Goal: Complete application form

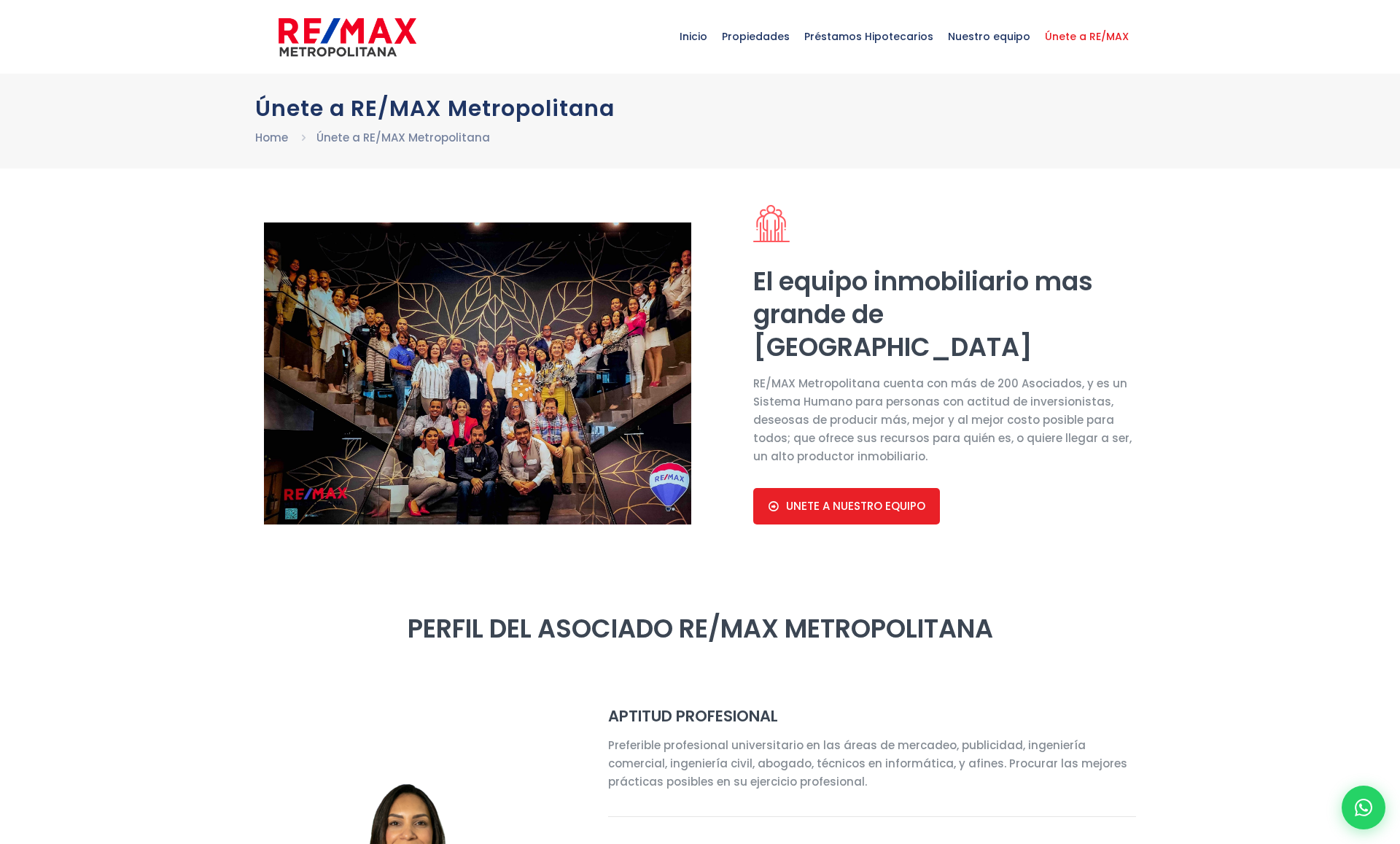
select select "DO"
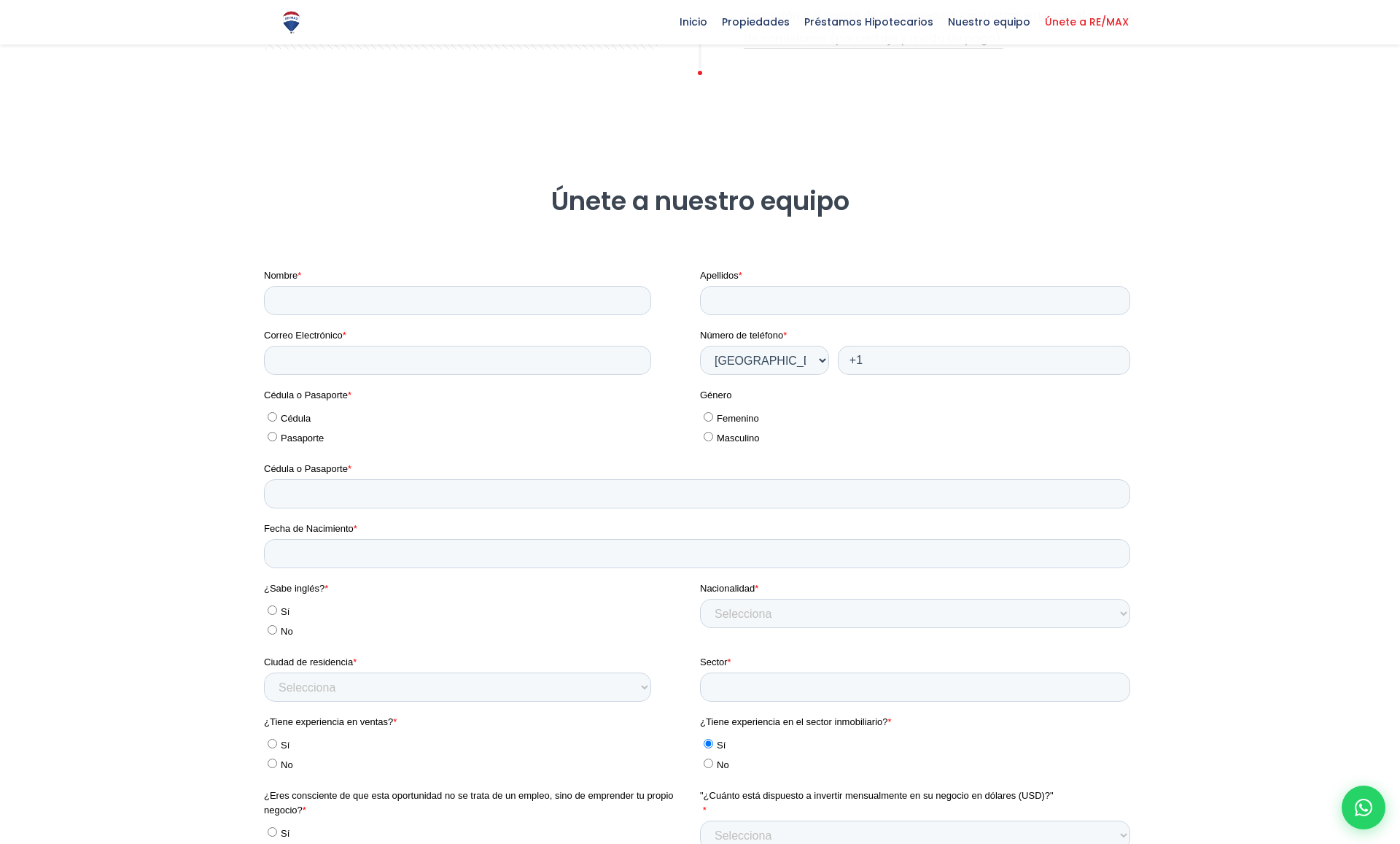
scroll to position [1975, 0]
click at [266, 418] on ul "[PERSON_NAME]" at bounding box center [479, 424] width 430 height 39
click at [275, 417] on input "Cédula" at bounding box center [272, 415] width 10 height 10
radio input "true"
click at [275, 438] on input "Pasaporte" at bounding box center [272, 434] width 10 height 10
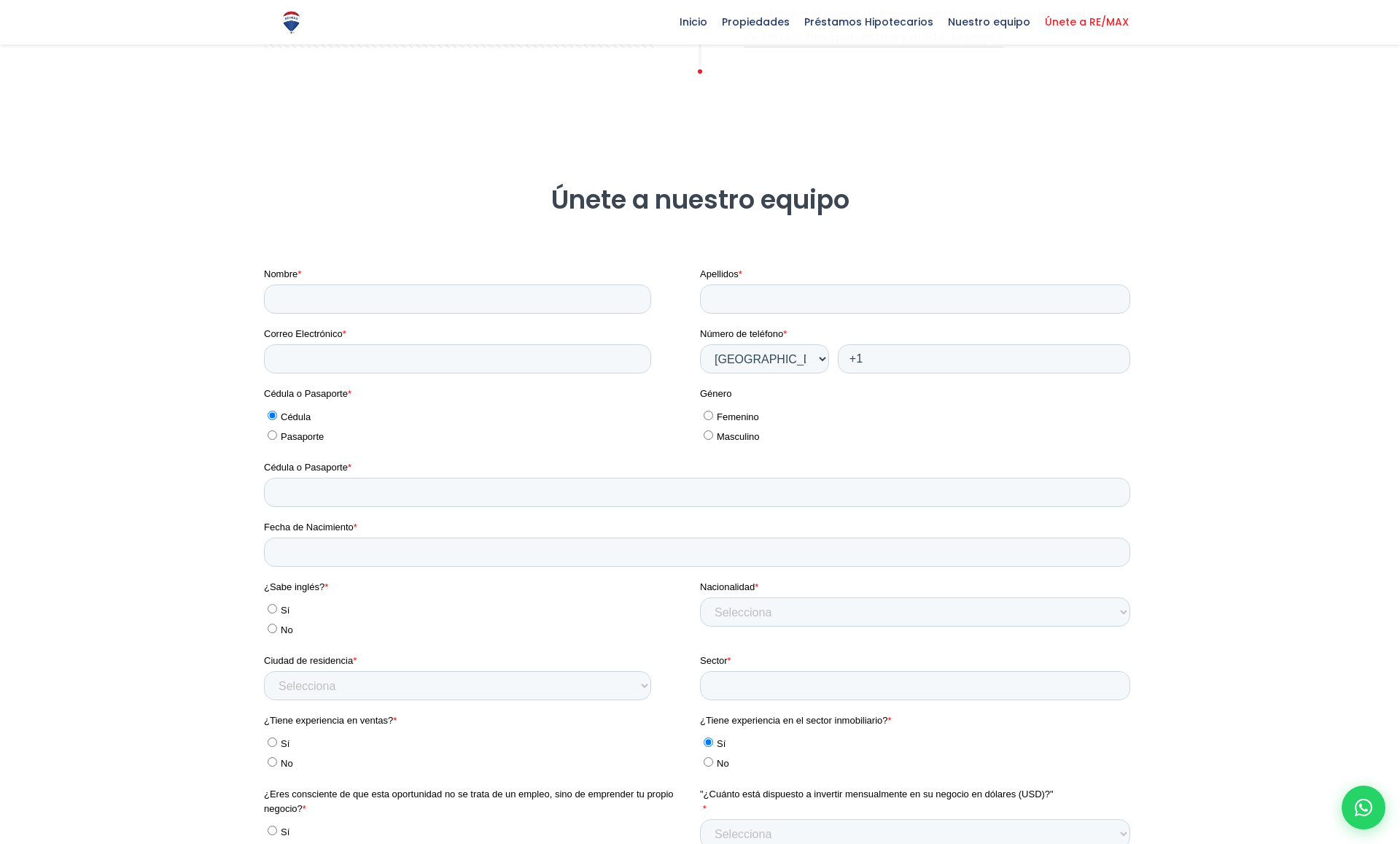
radio input "true"
click at [273, 415] on input "Cédula" at bounding box center [272, 415] width 10 height 10
radio input "true"
click at [275, 434] on input "Pasaporte" at bounding box center [272, 434] width 10 height 10
radio input "true"
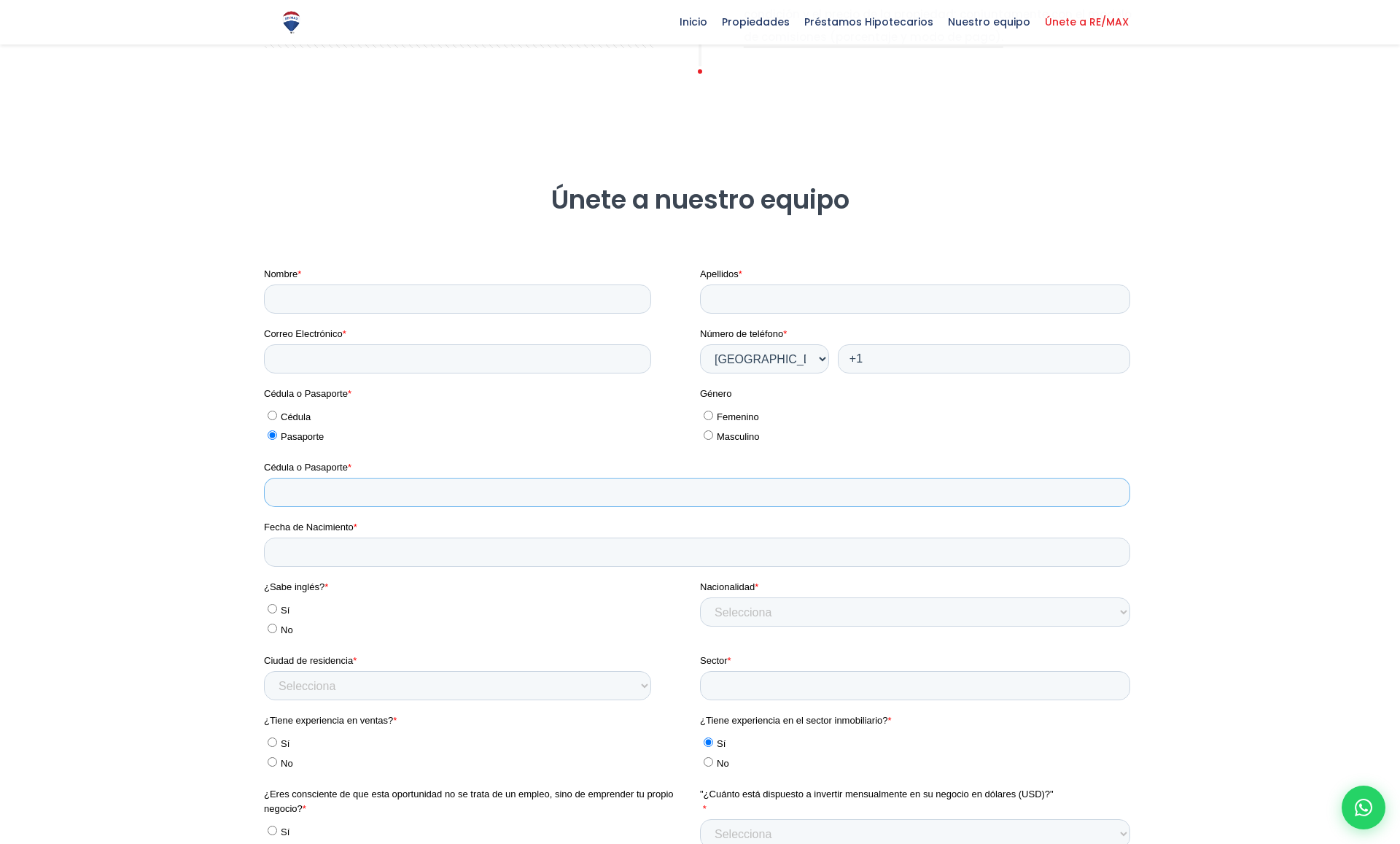
click at [300, 481] on input "Cédula o Pasaporte *" at bounding box center [697, 492] width 867 height 29
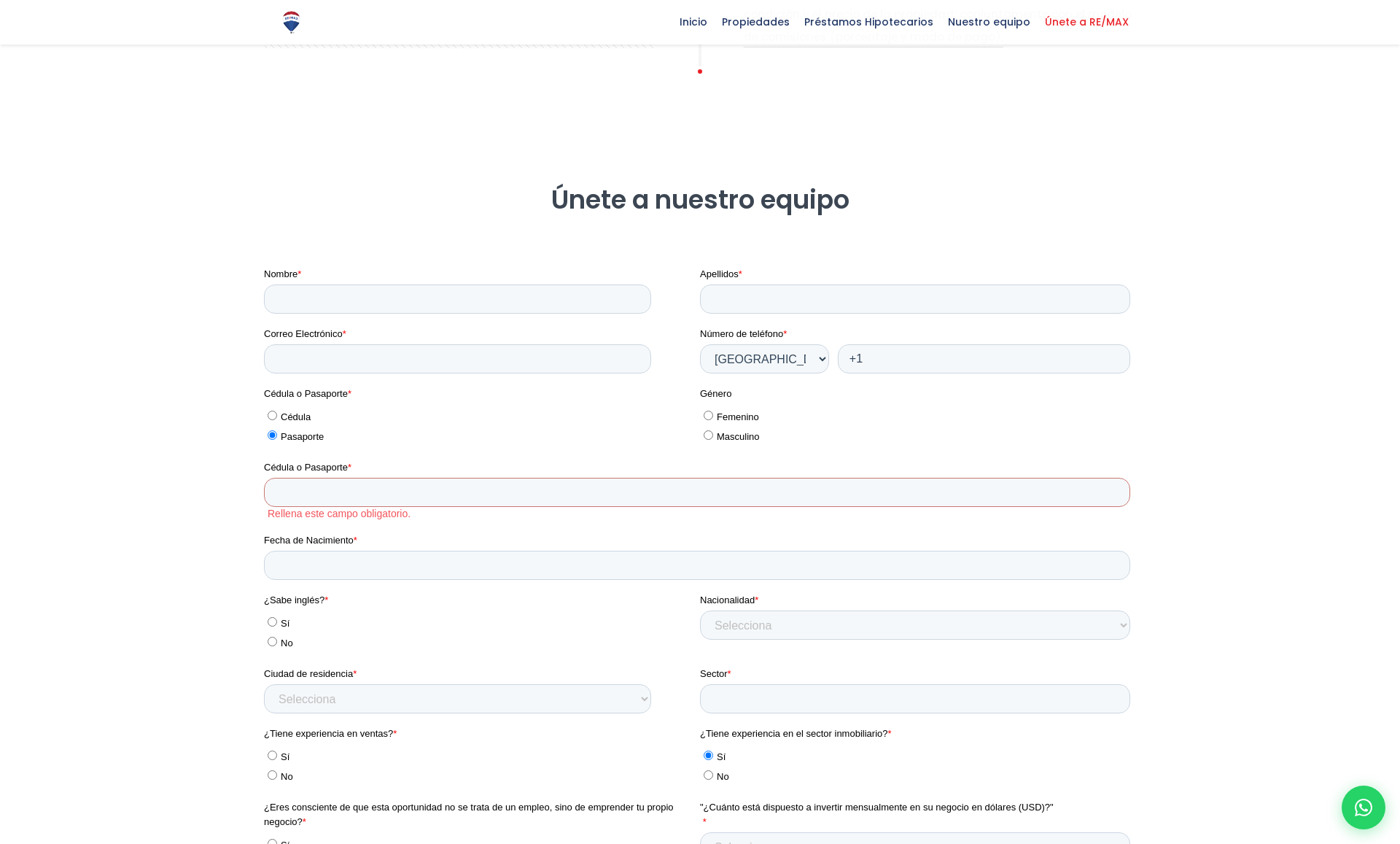
click at [275, 413] on input "Cédula" at bounding box center [272, 415] width 10 height 10
radio input "true"
click at [273, 416] on input "Cédula" at bounding box center [272, 415] width 10 height 10
click at [272, 416] on input "Cédula" at bounding box center [272, 415] width 10 height 10
click at [274, 439] on input "Pasaporte" at bounding box center [272, 434] width 10 height 10
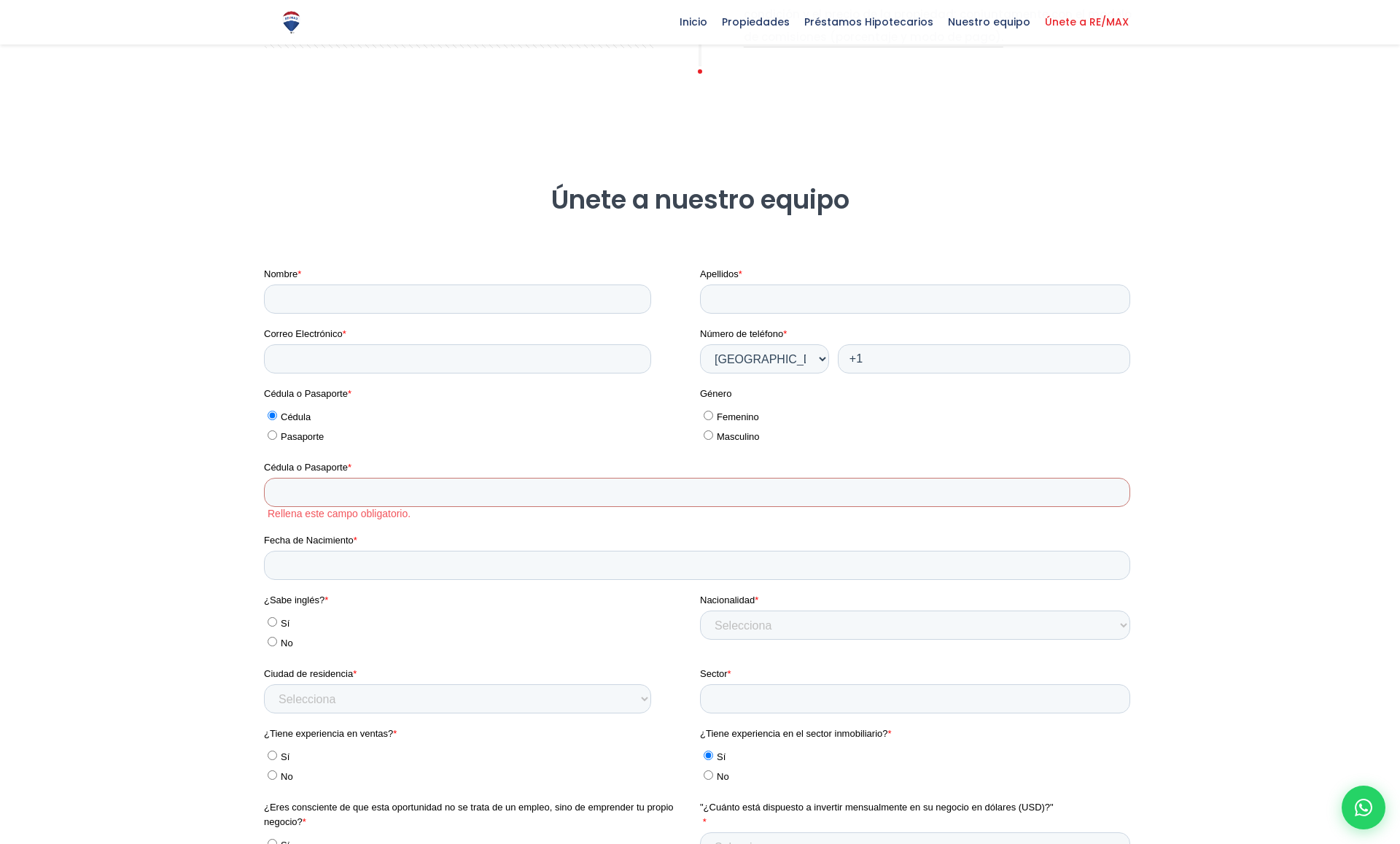
radio input "true"
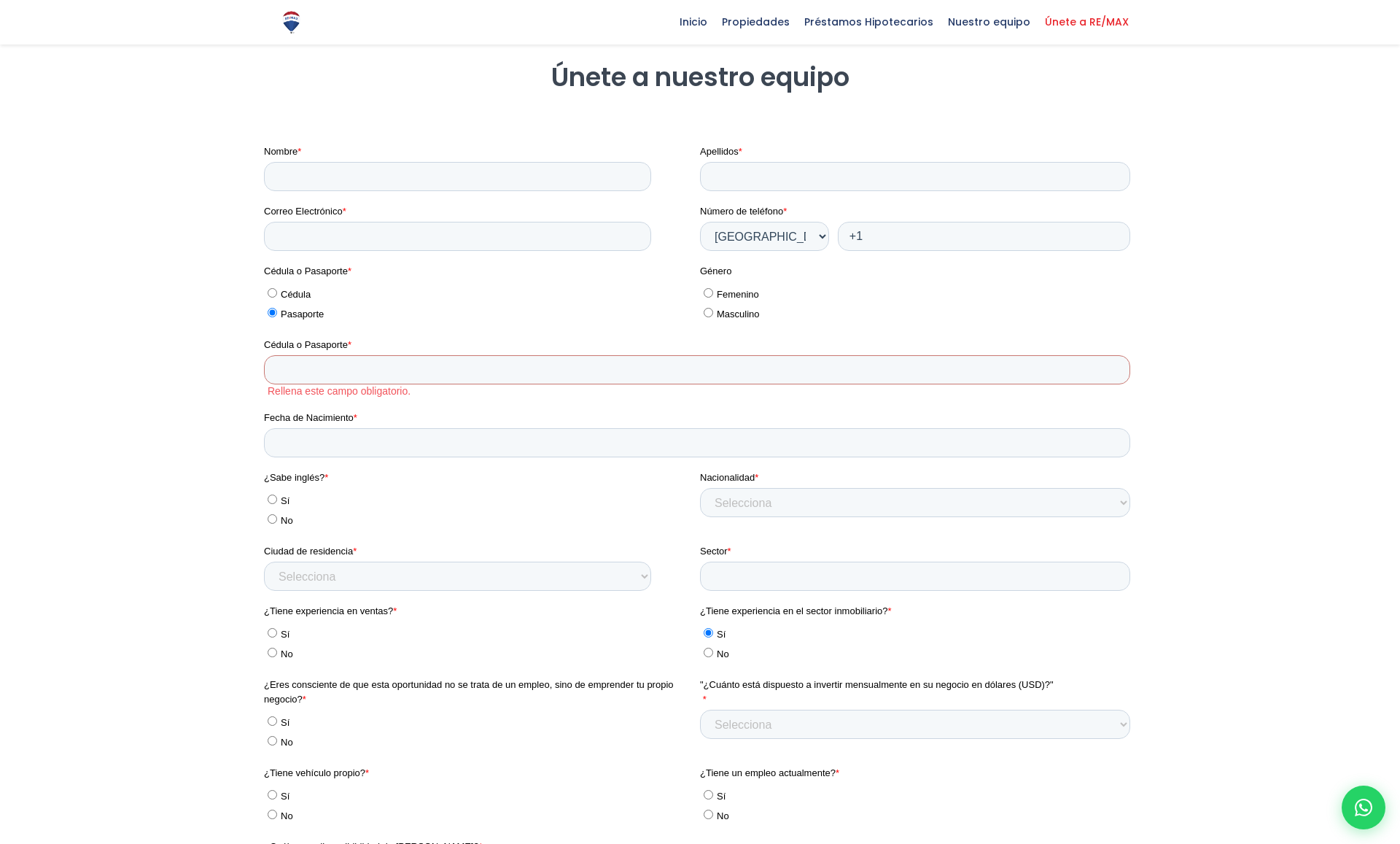
scroll to position [2152, 0]
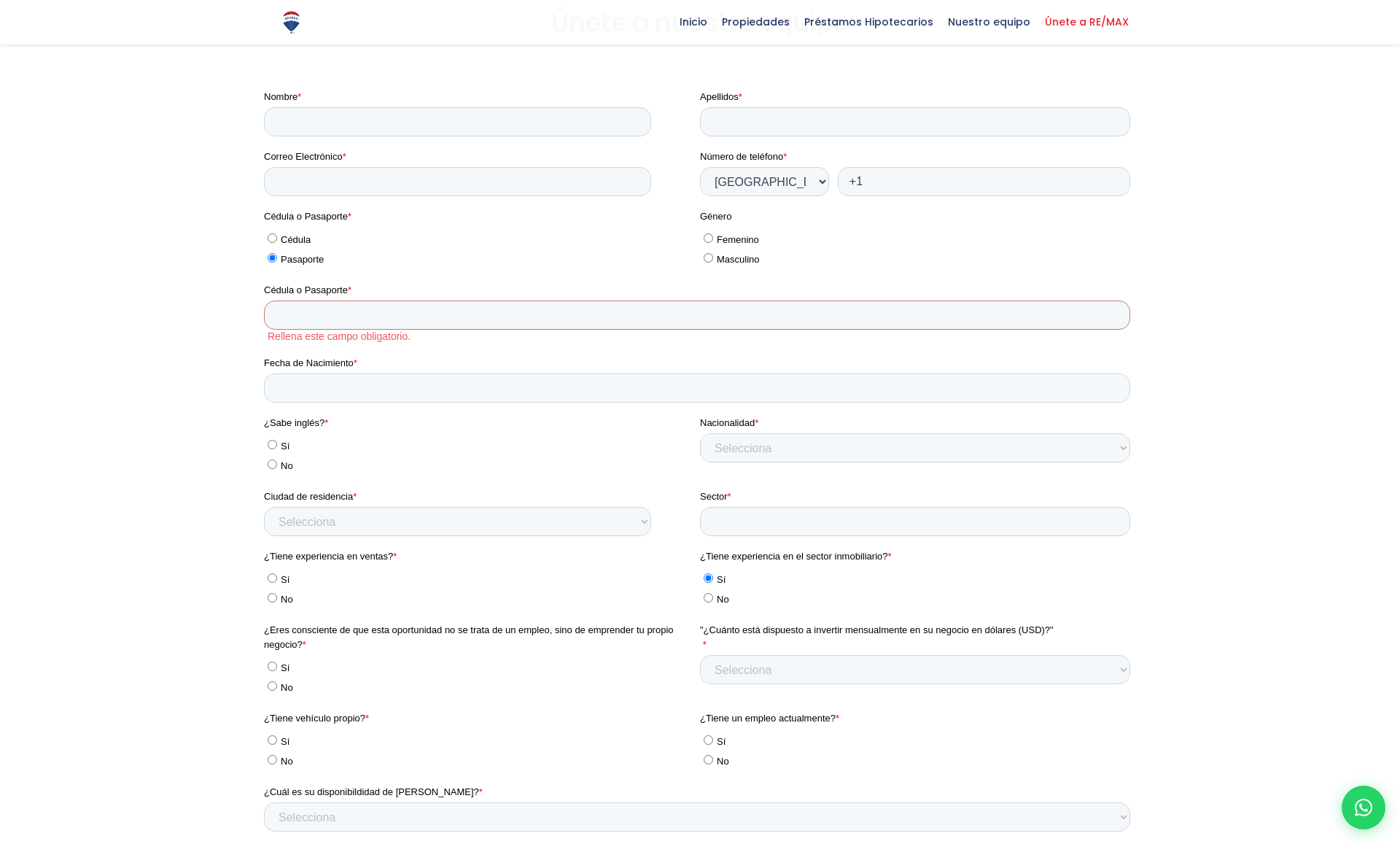
click at [261, 472] on div at bounding box center [700, 558] width 889 height 959
drag, startPoint x: 266, startPoint y: 497, endPoint x: 351, endPoint y: 500, distance: 85.1
click at [351, 500] on label "Ciudad de residencia *" at bounding box center [482, 497] width 436 height 15
copy label "Ciudad de residencia *"
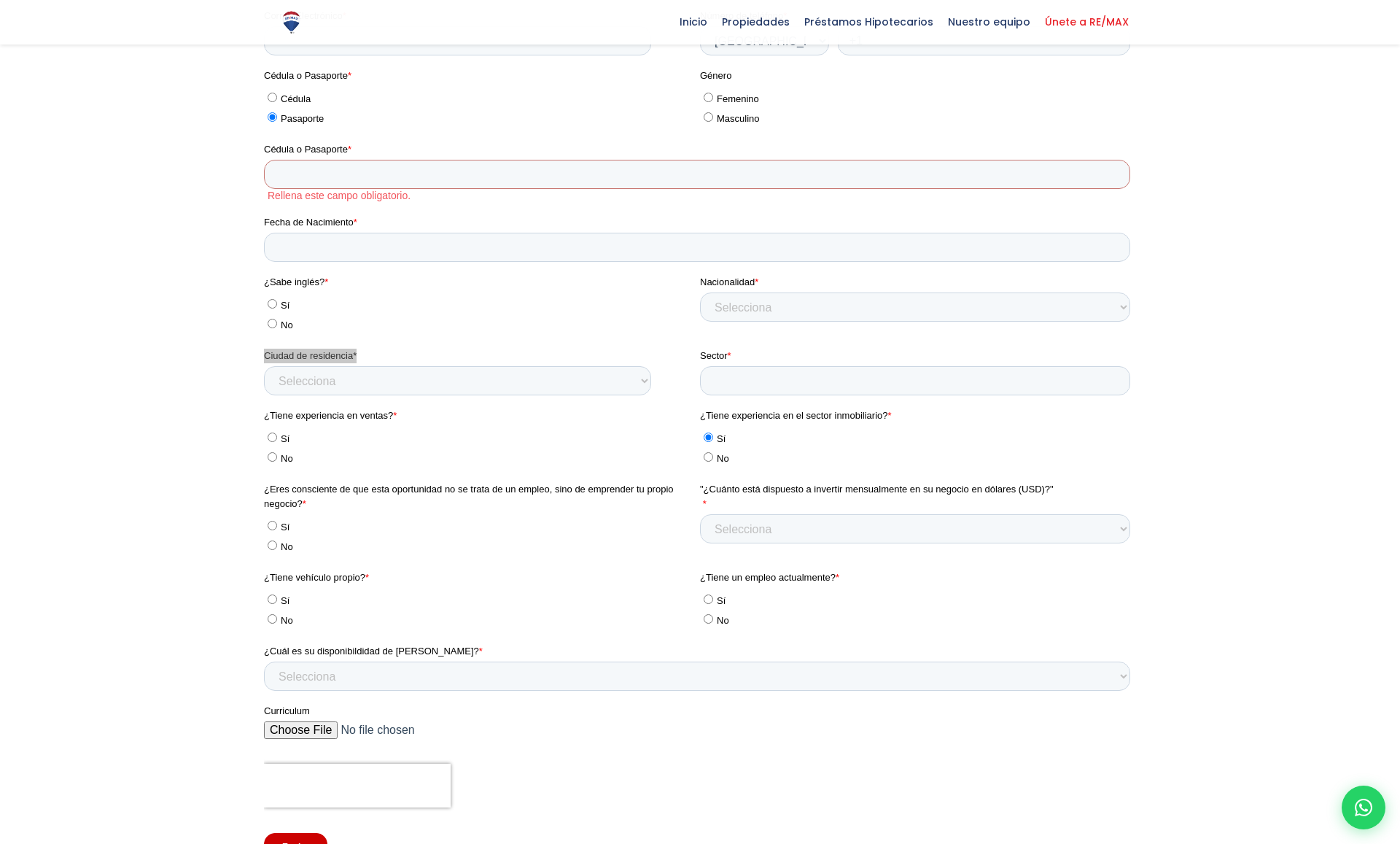
scroll to position [2292, 0]
drag, startPoint x: 520, startPoint y: 344, endPoint x: 371, endPoint y: 420, distance: 167.3
drag, startPoint x: 398, startPoint y: 417, endPoint x: 246, endPoint y: 417, distance: 152.0
click at [264, 417] on html "Nombre * Apellidos * Correo Electrónico * Número de teléfono * * [GEOGRAPHIC_DA…" at bounding box center [700, 418] width 872 height 937
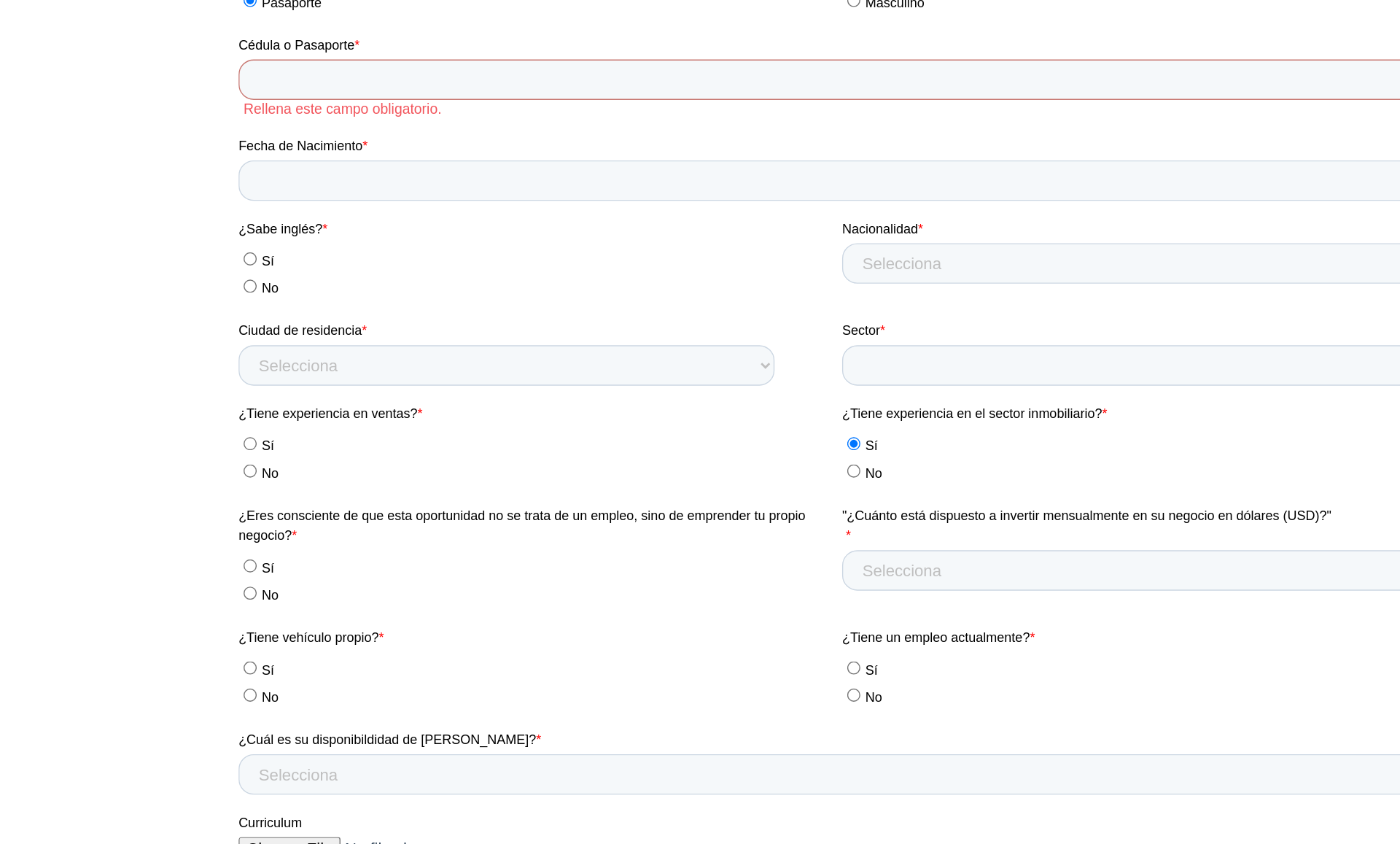
click at [287, 263] on ul "Sí No" at bounding box center [454, 264] width 430 height 39
drag, startPoint x: 499, startPoint y: 158, endPoint x: 380, endPoint y: 233, distance: 140.7
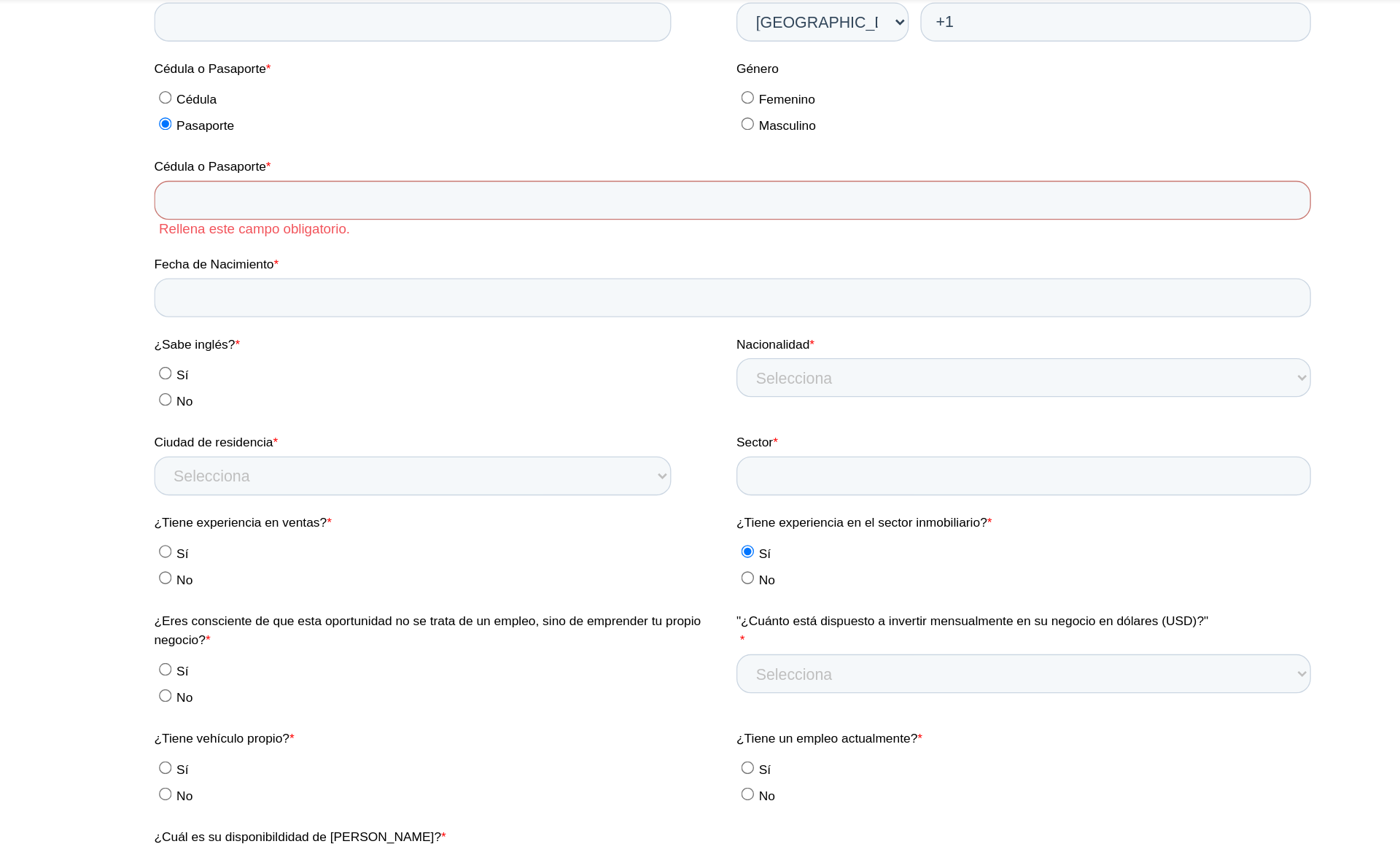
scroll to position [2272, 0]
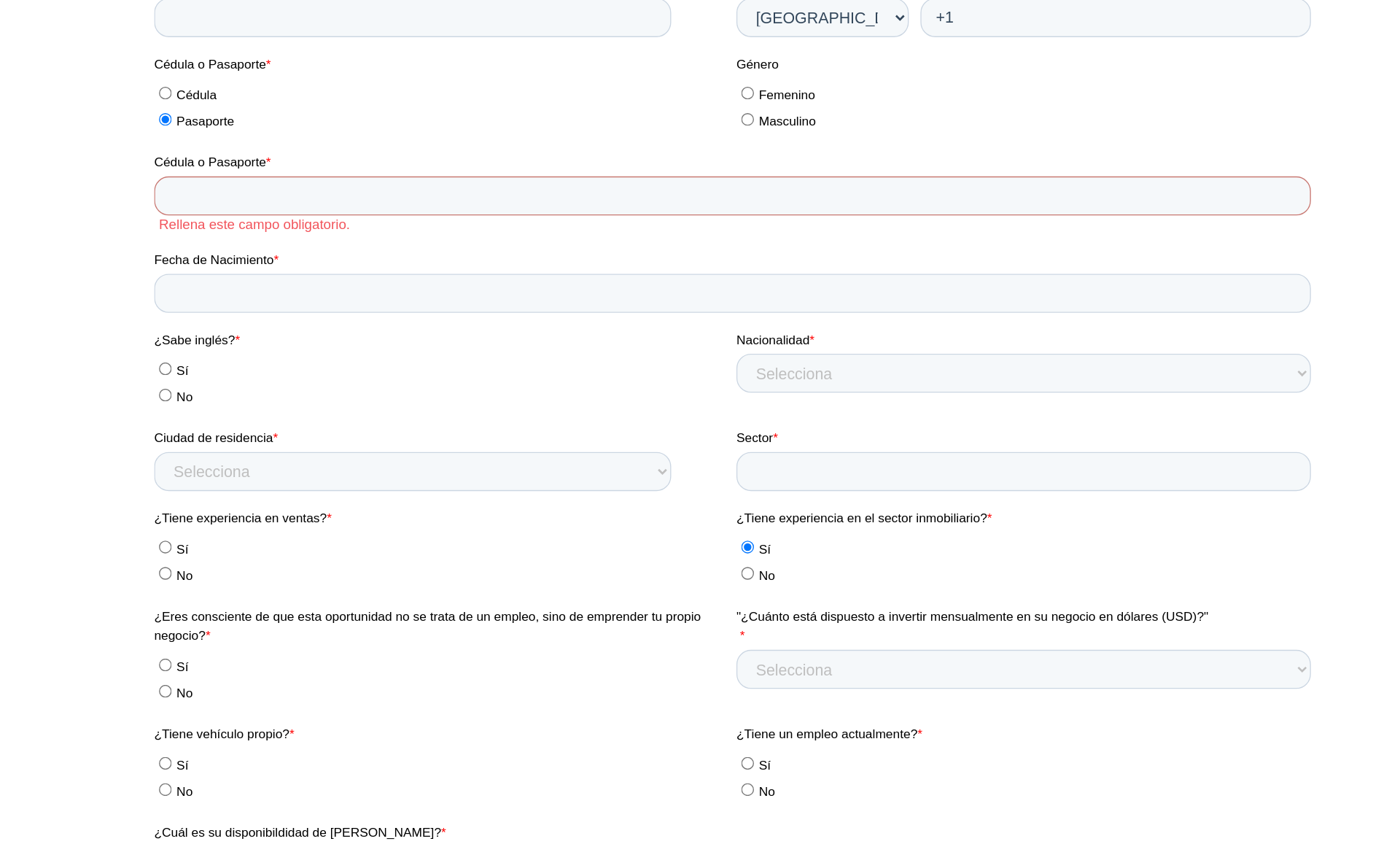
drag, startPoint x: 416, startPoint y: 308, endPoint x: 261, endPoint y: 361, distance: 163.8
drag, startPoint x: 275, startPoint y: 361, endPoint x: 135, endPoint y: 357, distance: 140.1
click at [154, 357] on html "Nombre * Apellidos * Correo Electrónico * Número de teléfono * * [GEOGRAPHIC_DA…" at bounding box center [589, 363] width 872 height 937
copy span "¿Tiene experiencia en ventas?"
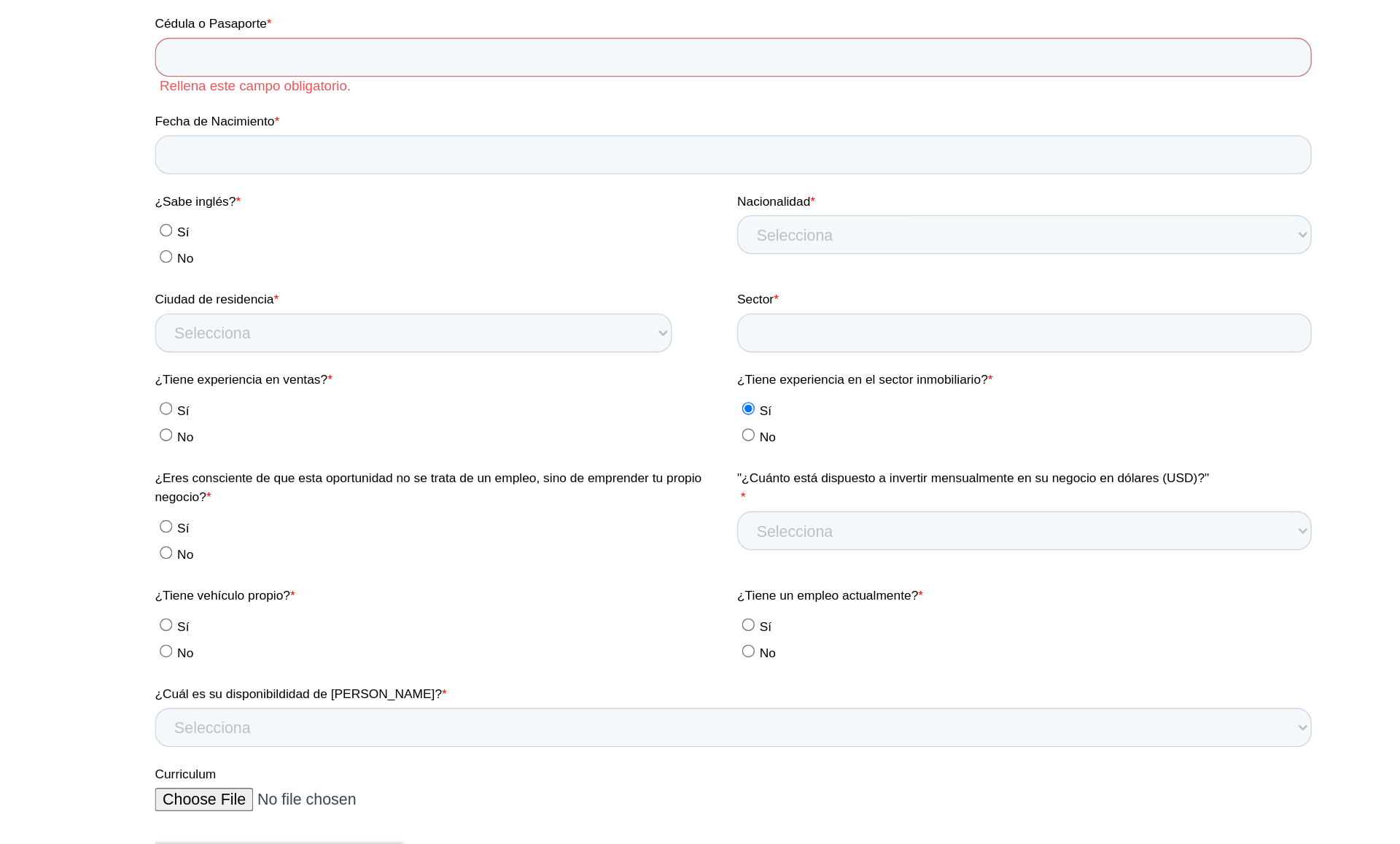
click at [593, 223] on span "¿Tiene experiencia en el sector inmobiliario?" at bounding box center [684, 224] width 188 height 11
drag, startPoint x: 589, startPoint y: 223, endPoint x: 768, endPoint y: 224, distance: 179.0
click at [768, 224] on fieldset "¿Tiene experiencia en ventas? * Sí No ¿Tiene experiencia en el sector inmobilia…" at bounding box center [590, 254] width 872 height 74
click at [768, 224] on span "¿Tiene experiencia en el sector inmobiliario?" at bounding box center [684, 224] width 188 height 11
drag, startPoint x: 768, startPoint y: 224, endPoint x: 589, endPoint y: 223, distance: 179.0
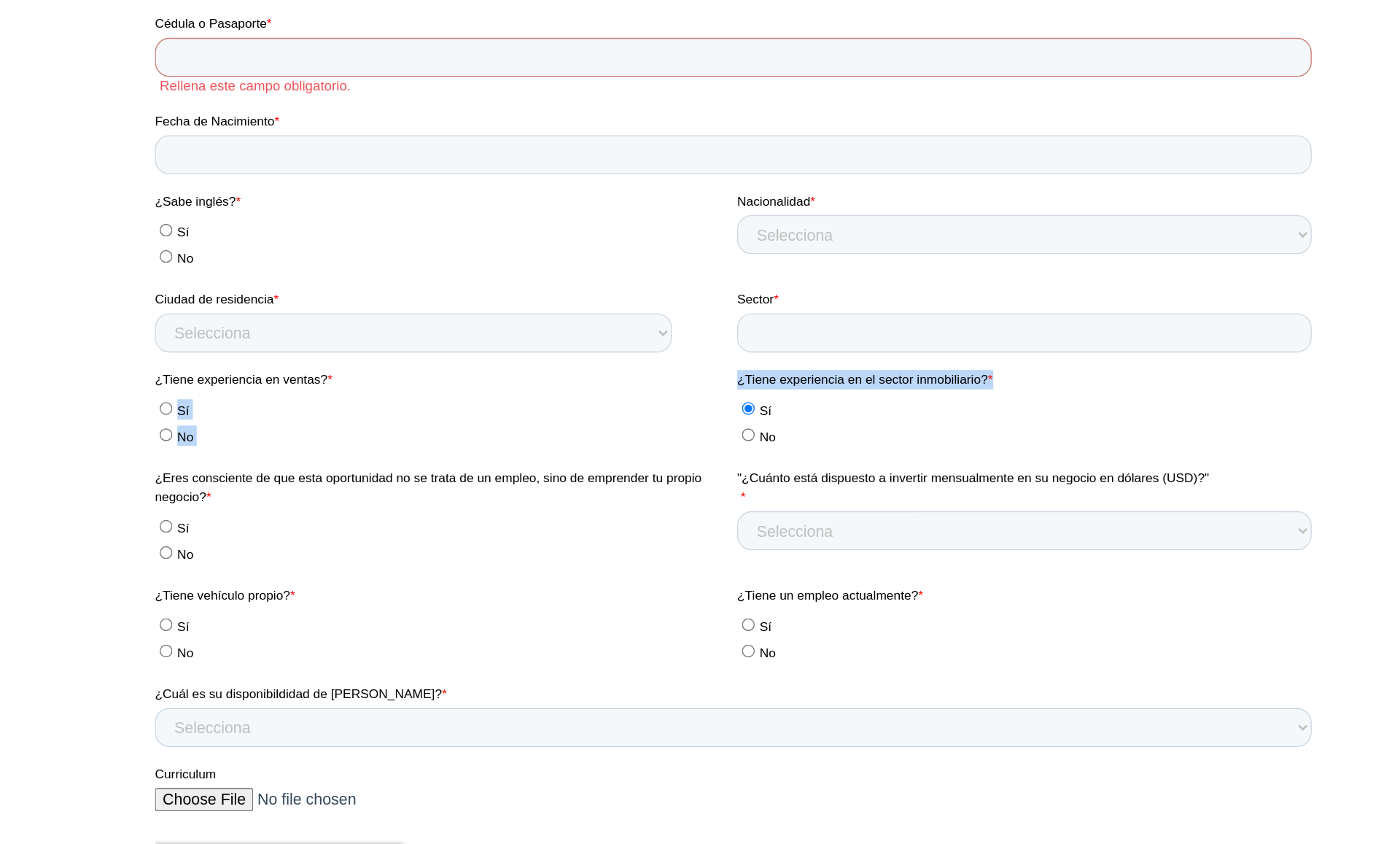
click at [589, 223] on fieldset "¿Tiene experiencia en ventas? * Sí No ¿Tiene experiencia en el sector inmobilia…" at bounding box center [590, 254] width 872 height 74
click at [627, 297] on span ""¿Cuánto está dispuesto a invertir mensualmente en su negocio en dólares (USD)?"" at bounding box center [767, 304] width 354 height 25
click at [627, 322] on select "Selecciona No tengo presupuesto $100 - $300 $300 - $600 +$600" at bounding box center [805, 336] width 430 height 29
click at [623, 225] on span "¿Tiene experiencia en el sector inmobiliario?" at bounding box center [684, 224] width 188 height 11
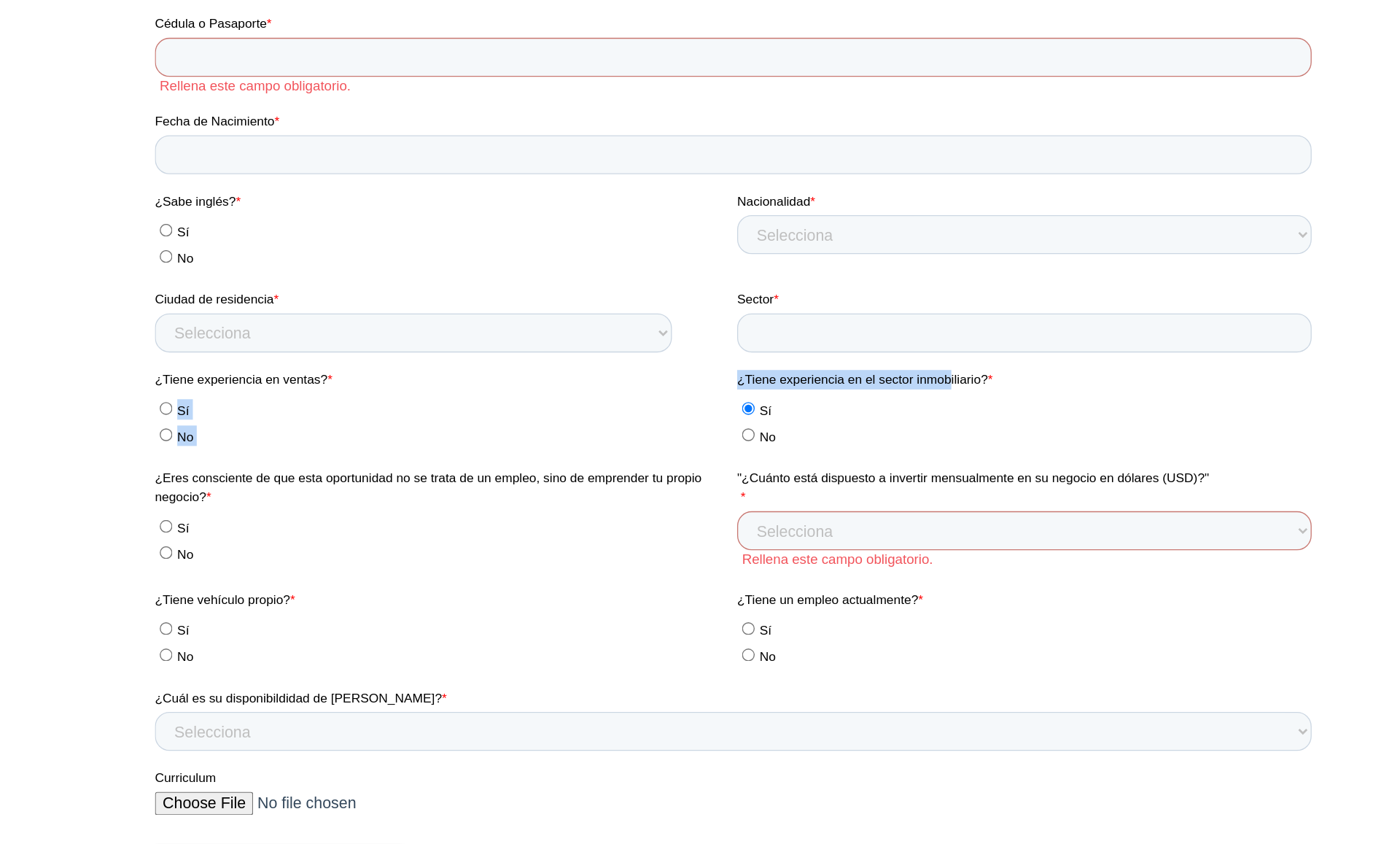
drag, startPoint x: 589, startPoint y: 225, endPoint x: 742, endPoint y: 216, distance: 153.3
click at [742, 217] on fieldset "¿Tiene experiencia en ventas? * Sí No ¿Tiene experiencia en el sector inmobilia…" at bounding box center [590, 254] width 872 height 74
drag, startPoint x: 769, startPoint y: 221, endPoint x: 590, endPoint y: 223, distance: 179.0
click at [590, 223] on span "¿Tiene experiencia en el sector inmobiliario?" at bounding box center [684, 224] width 188 height 11
copy fieldset "Sí No ¿Tiene experiencia en el sector inmobiliario?"
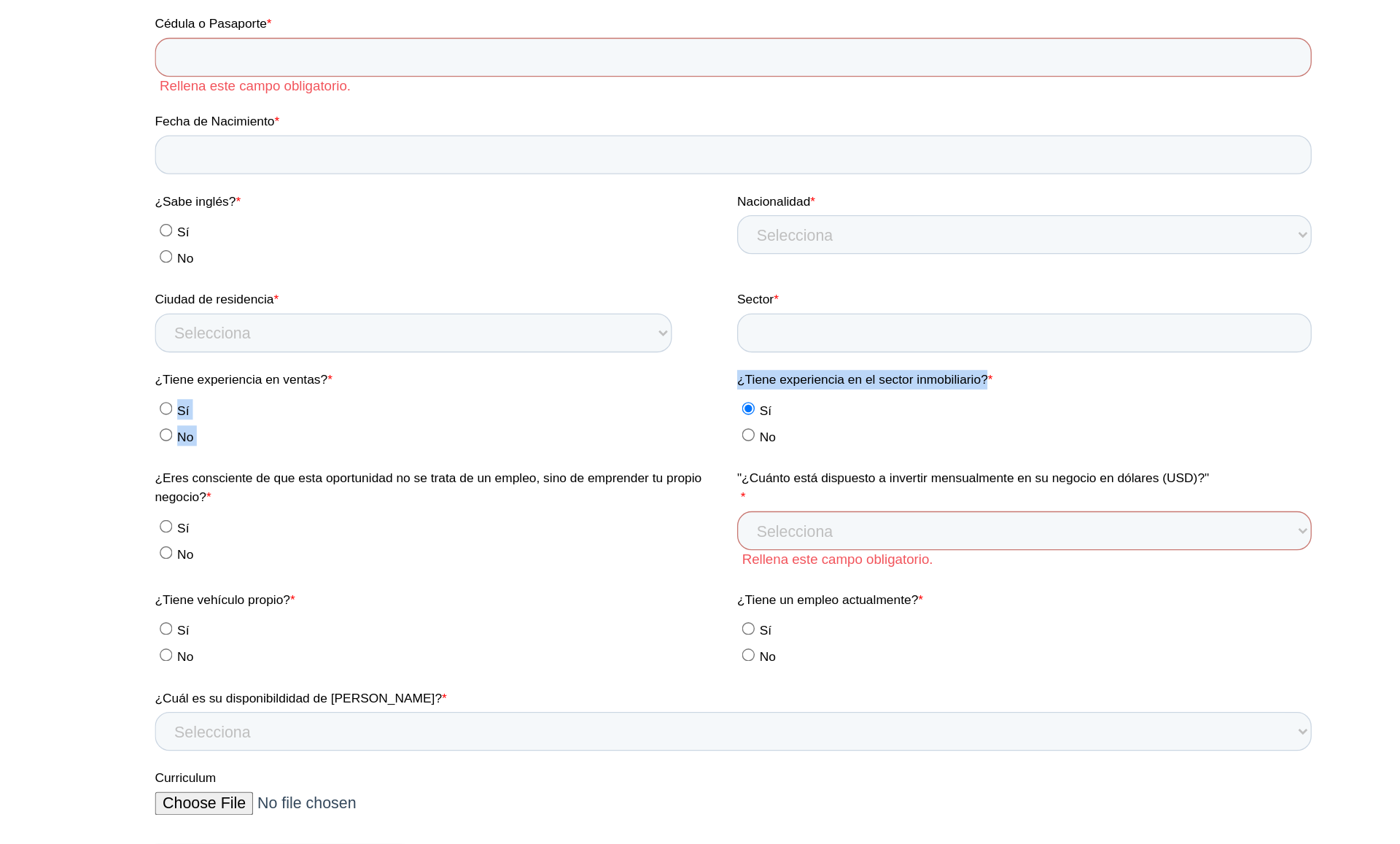
click at [174, 292] on span "¿Eres consciente de que esta oportunidad no se trata de un empleo, sino de empr…" at bounding box center [359, 304] width 410 height 25
click at [156, 297] on span "¿Eres consciente de que esta oportunidad no se trata de un empleo, sino de empr…" at bounding box center [359, 304] width 410 height 25
drag, startPoint x: 416, startPoint y: 242, endPoint x: 467, endPoint y: 304, distance: 80.3
drag, startPoint x: 418, startPoint y: 244, endPoint x: 566, endPoint y: 302, distance: 159.0
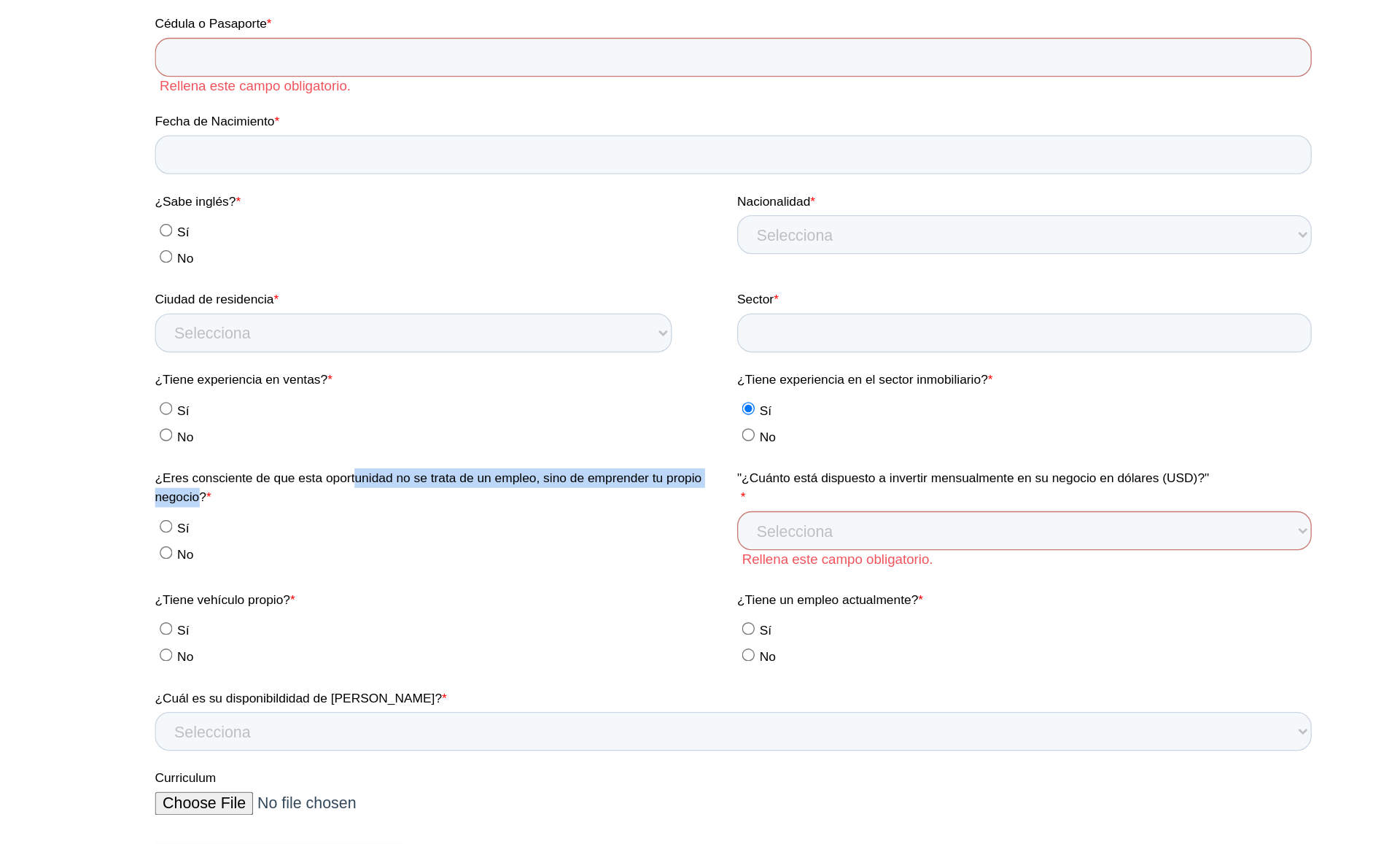
drag, startPoint x: 582, startPoint y: 299, endPoint x: 296, endPoint y: 295, distance: 286.0
click at [296, 295] on span "¿Eres consciente de que esta oportunidad no se trata de un empleo, sino de empr…" at bounding box center [359, 304] width 410 height 25
drag, startPoint x: 582, startPoint y: 297, endPoint x: 154, endPoint y: 299, distance: 428.0
click at [154, 299] on span "¿Eres consciente de que esta oportunidad no se trata de un empleo, sino de empr…" at bounding box center [359, 304] width 410 height 25
copy span "¿Eres consciente de que esta oportunidad no se trata de un empleo, sino de empr…"
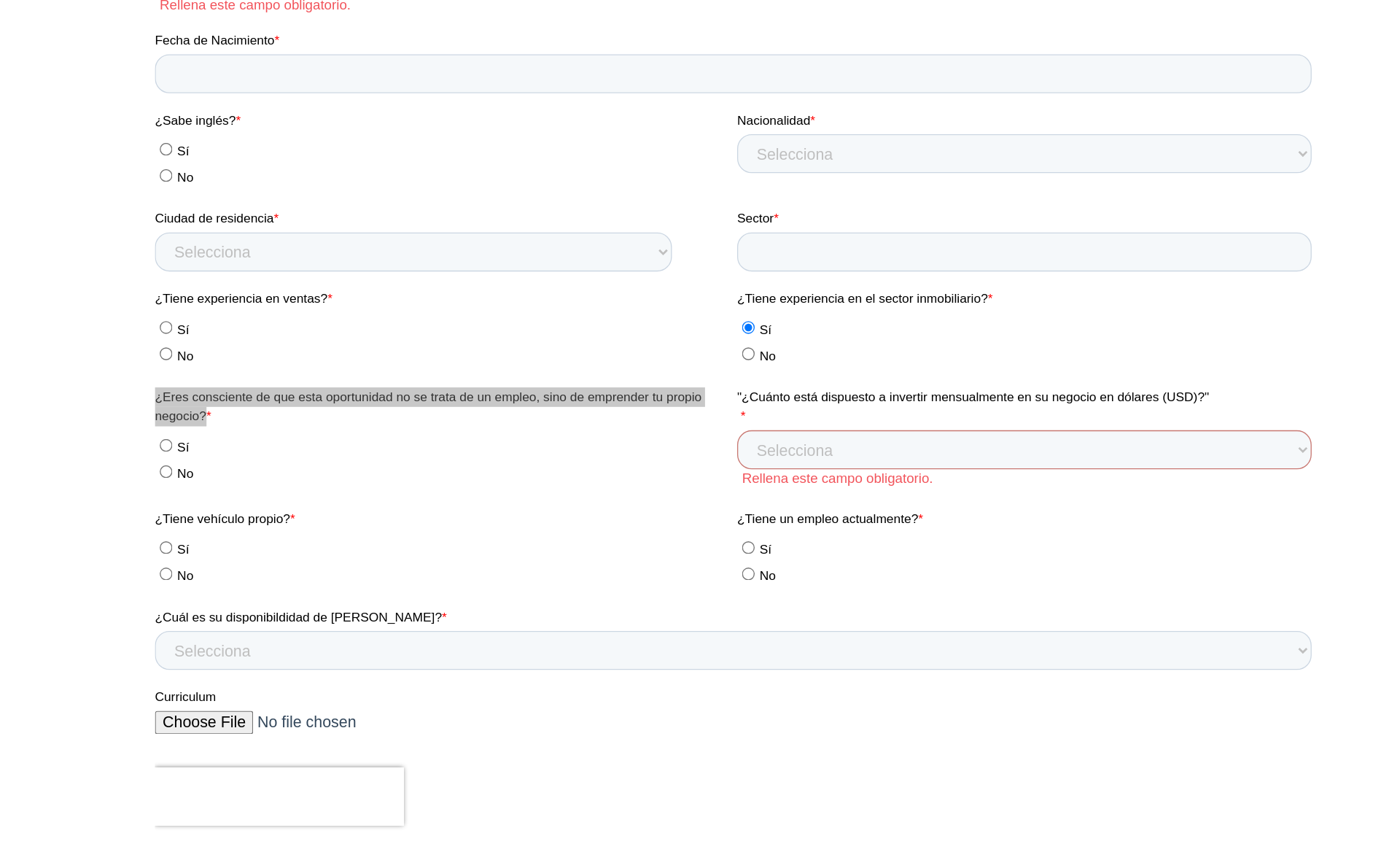
scroll to position [2274, 0]
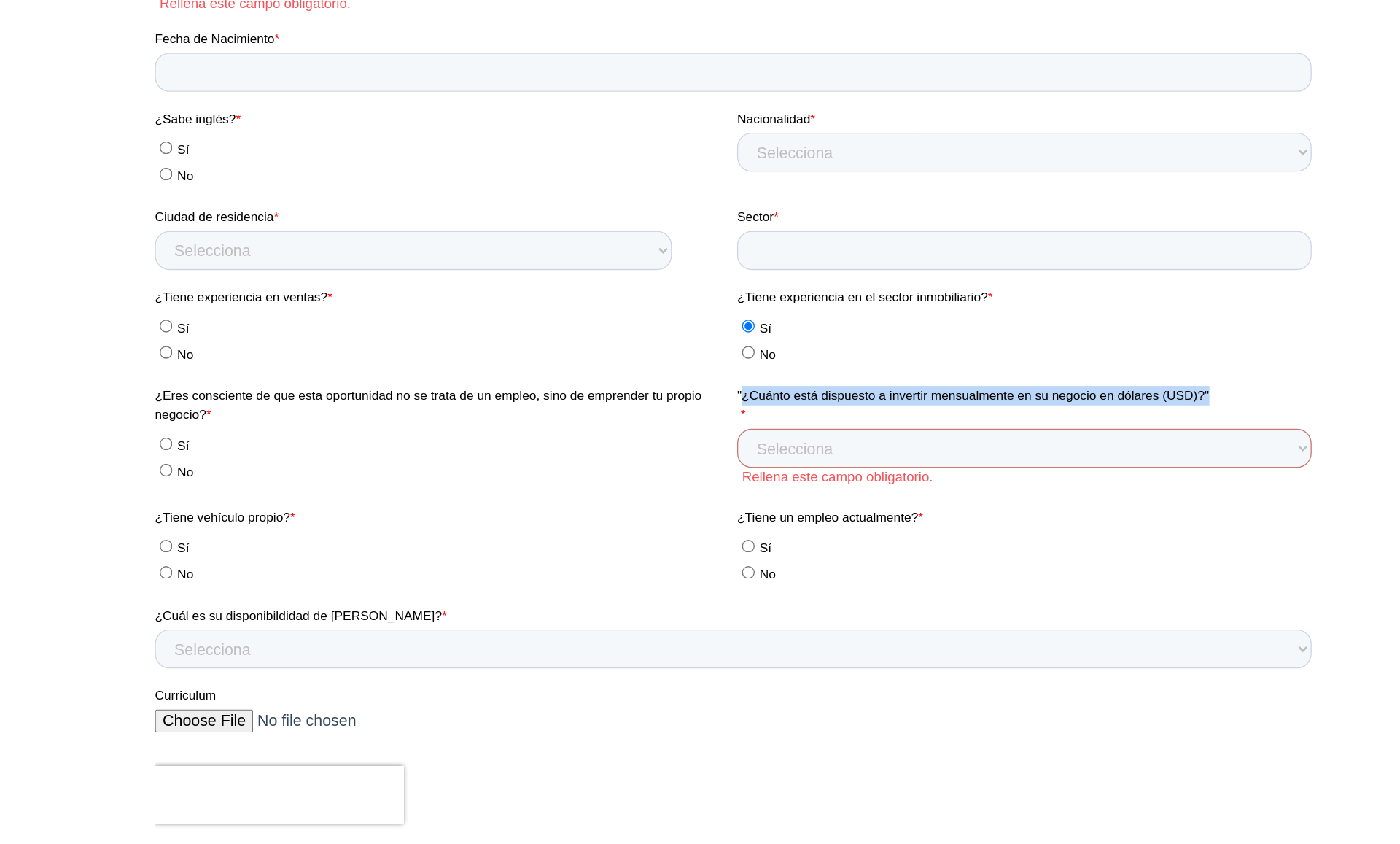
drag, startPoint x: 595, startPoint y: 217, endPoint x: 934, endPoint y: 218, distance: 339.0
click at [934, 218] on label ""¿Cuánto está dispuesto a invertir mensualmente en su negocio en dólares (USD)?…" at bounding box center [808, 222] width 436 height 29
copy span "¿Cuánto está dispuesto a invertir mensualmente en su negocio en dólares (USD)?""
click at [593, 304] on span "¿Tiene un empleo actualmente?" at bounding box center [658, 306] width 136 height 11
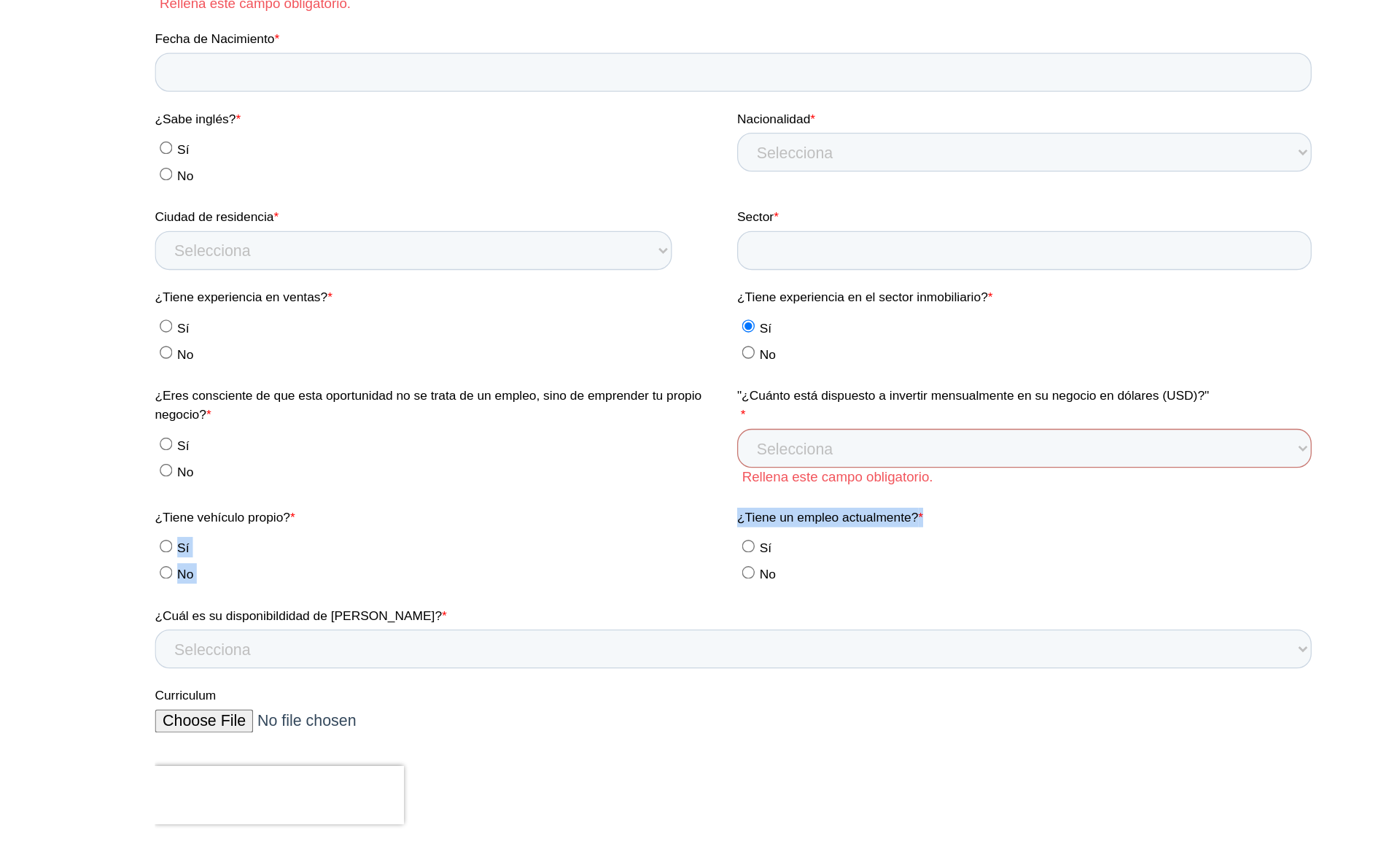
drag, startPoint x: 586, startPoint y: 304, endPoint x: 739, endPoint y: 305, distance: 153.0
click at [739, 305] on fieldset "¿Tiene vehículo propio? * Sí No ¿Tiene un empleo actualmente? * Sí No" at bounding box center [590, 336] width 872 height 74
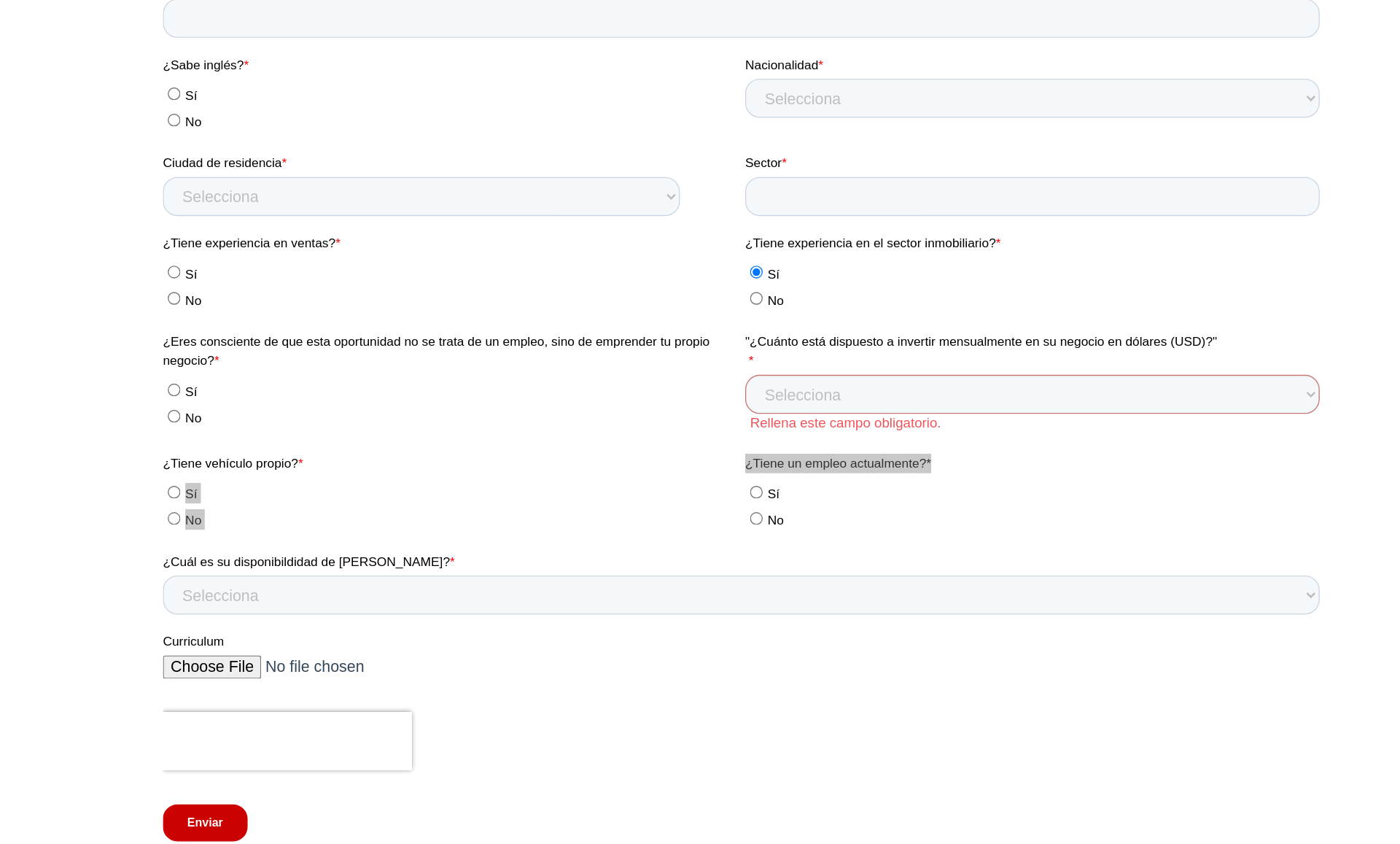
scroll to position [2327, 0]
click at [597, 344] on select "Selecciona Tiempo completo Tiempo parcial Horario flexible" at bounding box center [596, 351] width 867 height 29
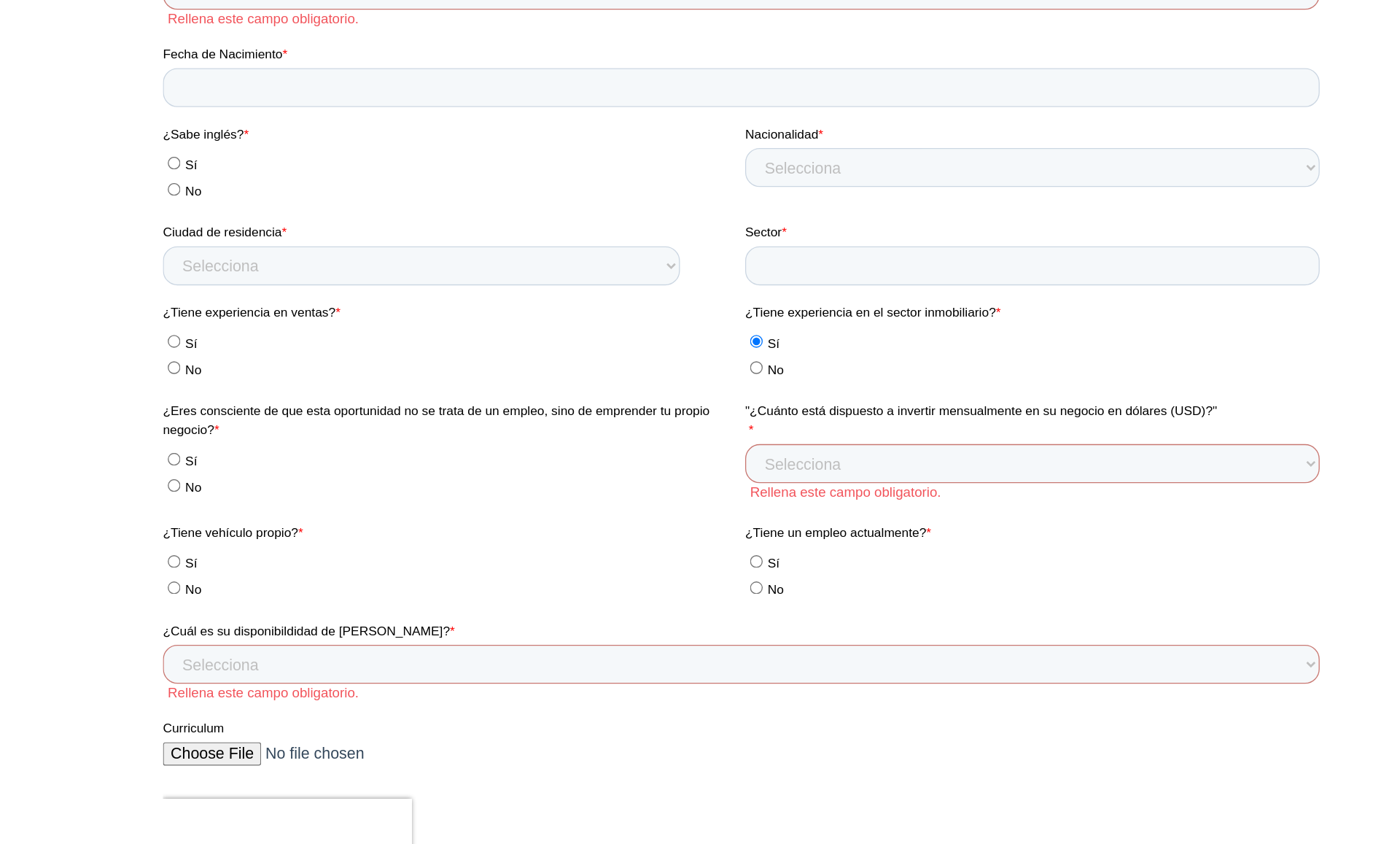
click at [748, 285] on label "Rellena este campo obligatorio." at bounding box center [818, 290] width 432 height 13
click at [732, 275] on select "Selecciona No tengo presupuesto $100 - $300 $300 - $600 +$600" at bounding box center [814, 268] width 430 height 29
click at [573, 229] on span "¿Eres consciente de que esta oportunidad no se trata de un empleo, sino de empr…" at bounding box center [367, 236] width 410 height 25
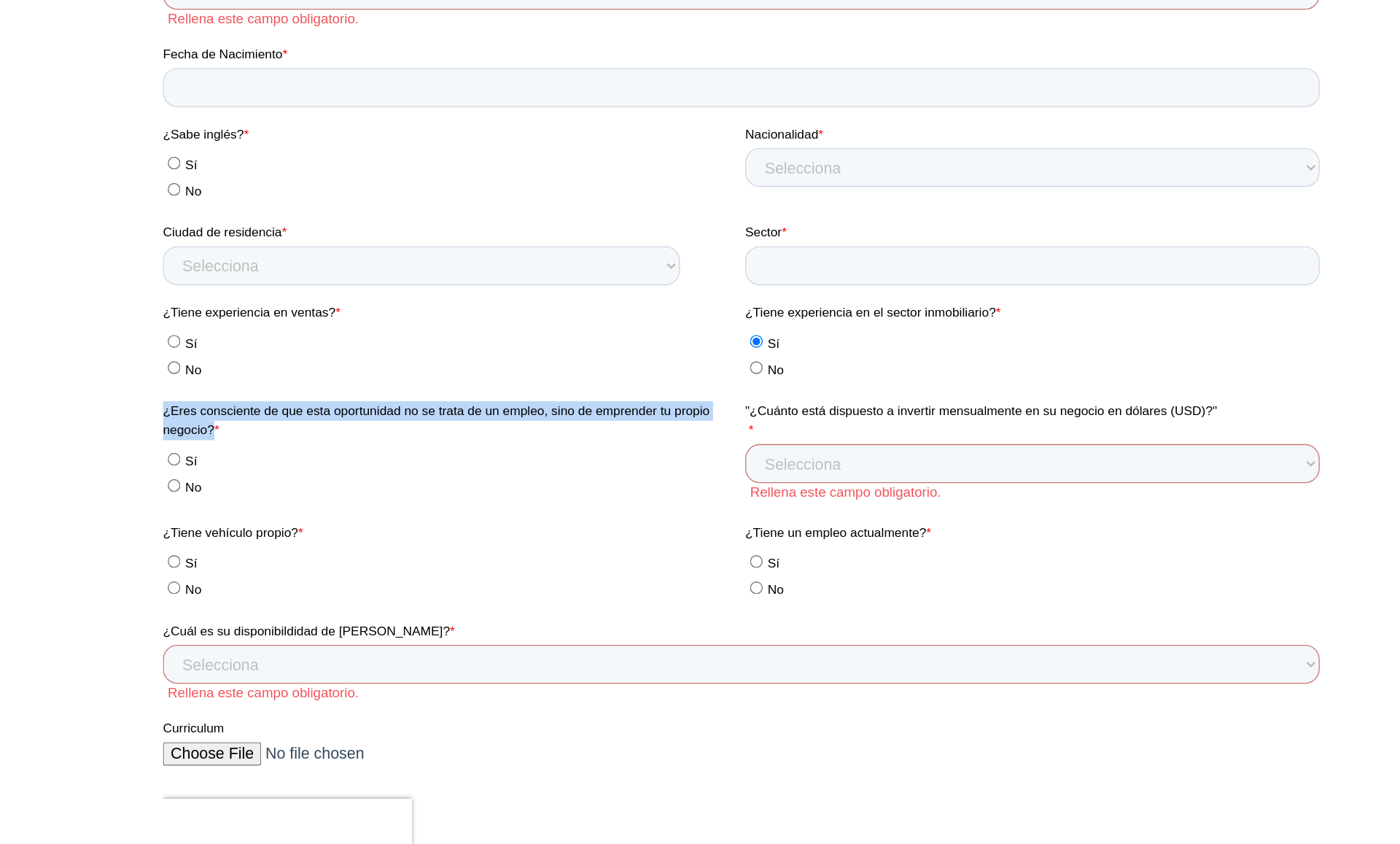
drag, startPoint x: 590, startPoint y: 230, endPoint x: 162, endPoint y: 228, distance: 428.0
click at [162, 228] on span "¿Eres consciente de que esta oportunidad no se trata de un empleo, sino de empr…" at bounding box center [367, 236] width 410 height 25
copy span "¿Eres consciente de que esta oportunidad no se trata de un empleo, sino de empr…"
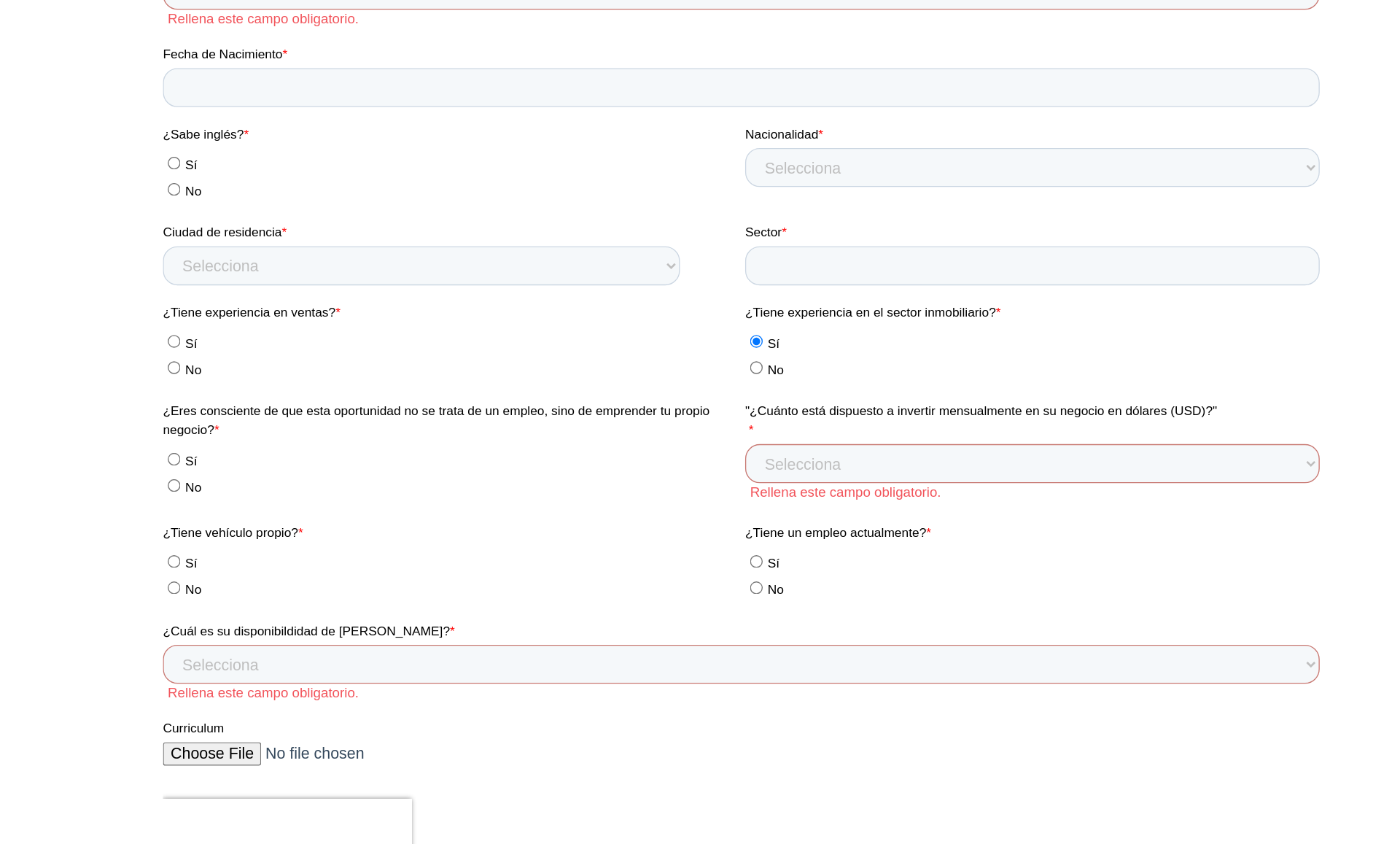
click at [599, 229] on span ""¿Cuánto está dispuesto a invertir mensualmente en su negocio en dólares (USD)?"" at bounding box center [775, 236] width 354 height 25
click at [599, 254] on select "Selecciona No tengo presupuesto $100 - $300 $300 - $600 +$600" at bounding box center [814, 268] width 430 height 29
drag, startPoint x: 599, startPoint y: 230, endPoint x: 931, endPoint y: 230, distance: 332.0
click at [931, 230] on span ""¿Cuánto está dispuesto a invertir mensualmente en su negocio en dólares (USD)?"" at bounding box center [775, 236] width 354 height 25
copy span ""¿Cuánto está dispuesto a invertir mensualmente en su negocio en dólares (USD)?"
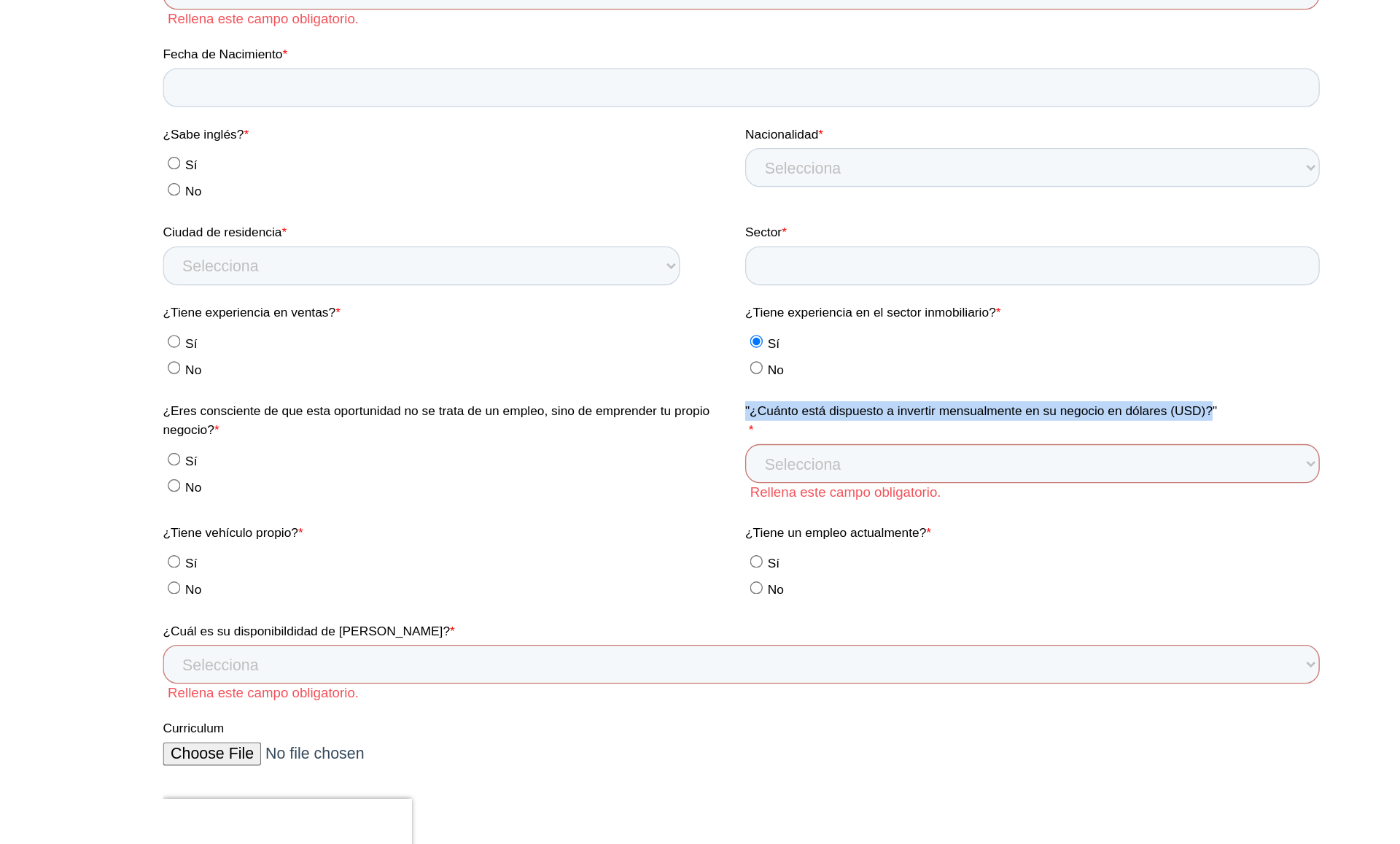
click at [686, 235] on label ""¿Cuánto está dispuesto a invertir mensualmente en su negocio en dólares (USD)?…" at bounding box center [817, 237] width 436 height 29
click at [686, 254] on select "Selecciona No tengo presupuesto $100 - $300 $300 - $600 +$600" at bounding box center [814, 268] width 430 height 29
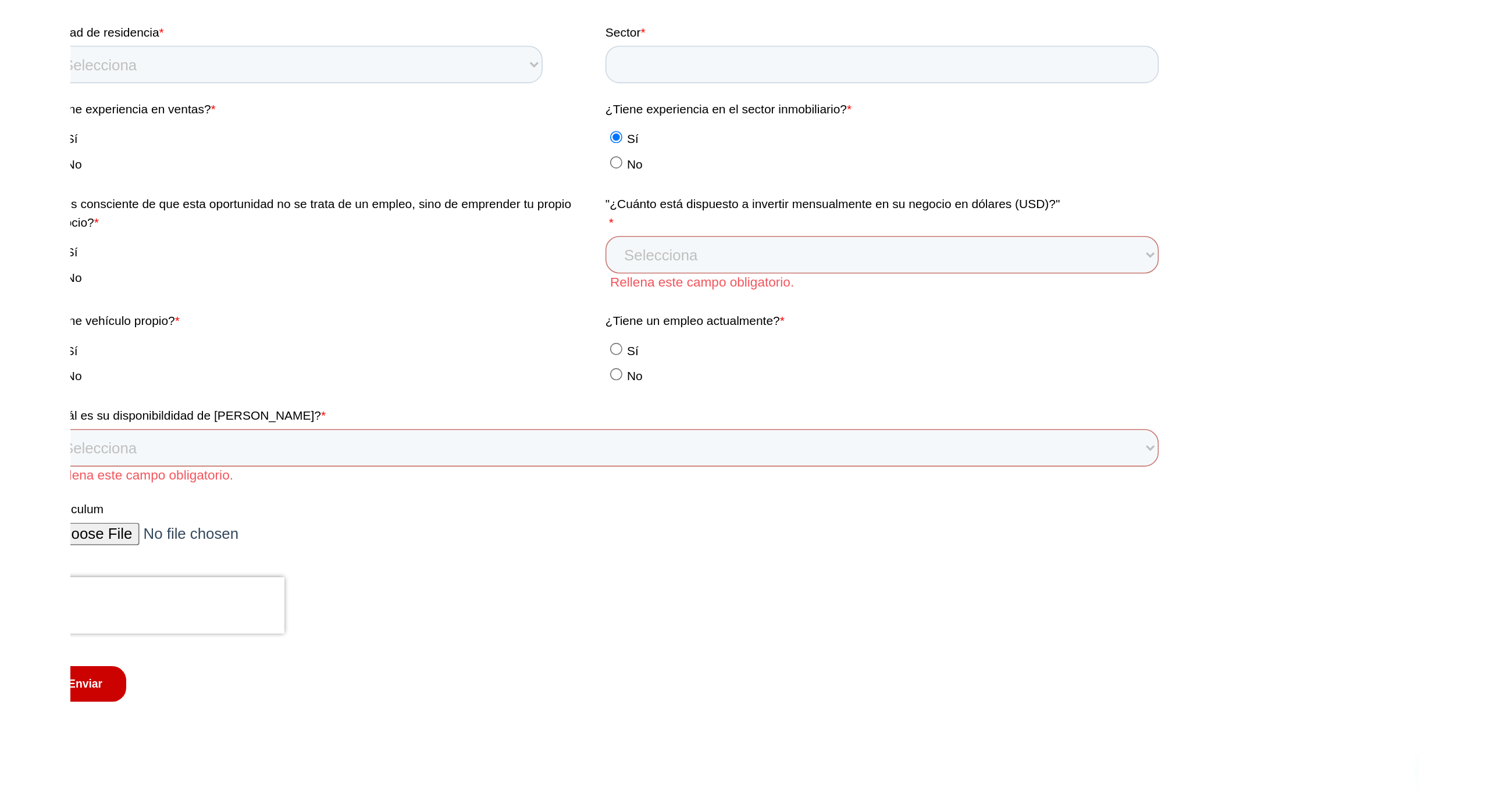
scroll to position [1925, 0]
